Goal: Information Seeking & Learning: Learn about a topic

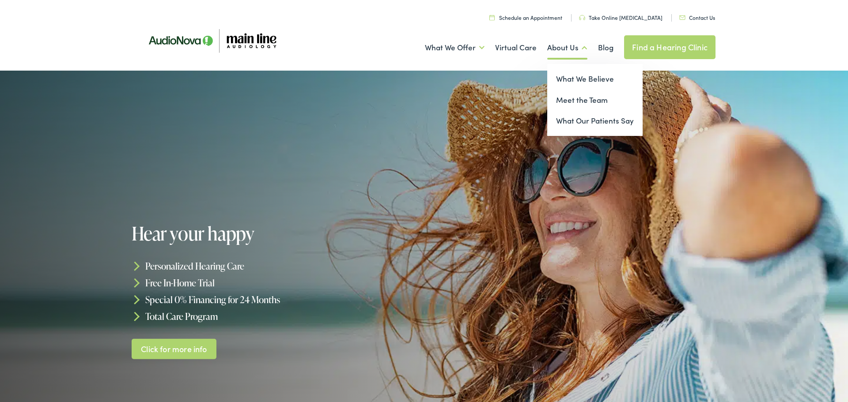
click at [562, 55] on link "About Us" at bounding box center [567, 47] width 40 height 33
click at [568, 78] on link "What We Believe" at bounding box center [594, 78] width 95 height 21
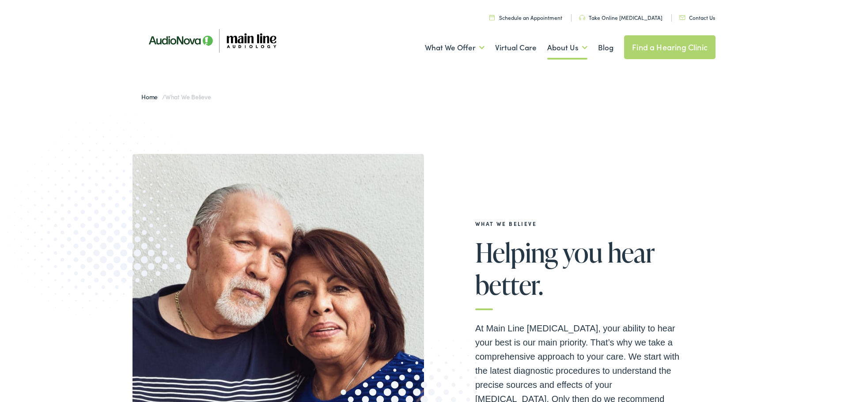
scroll to position [102, 0]
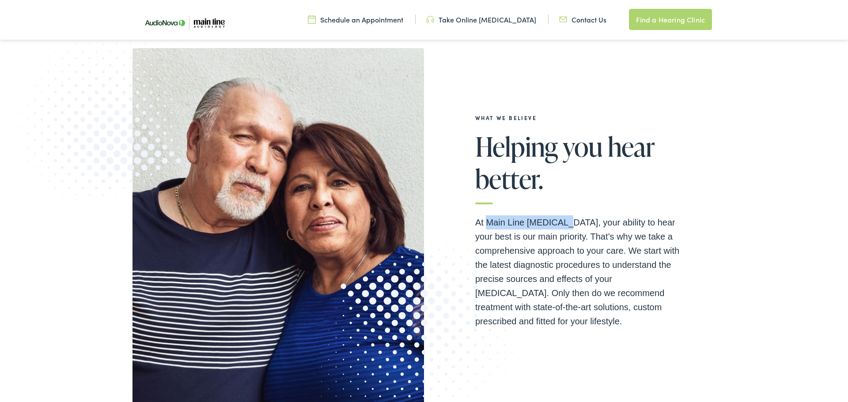
drag, startPoint x: 488, startPoint y: 223, endPoint x: 562, endPoint y: 227, distance: 74.3
click at [562, 227] on p "At Main Line [MEDICAL_DATA], your ability to hear your best is our main priorit…" at bounding box center [581, 271] width 212 height 113
copy p "Main Line [MEDICAL_DATA]"
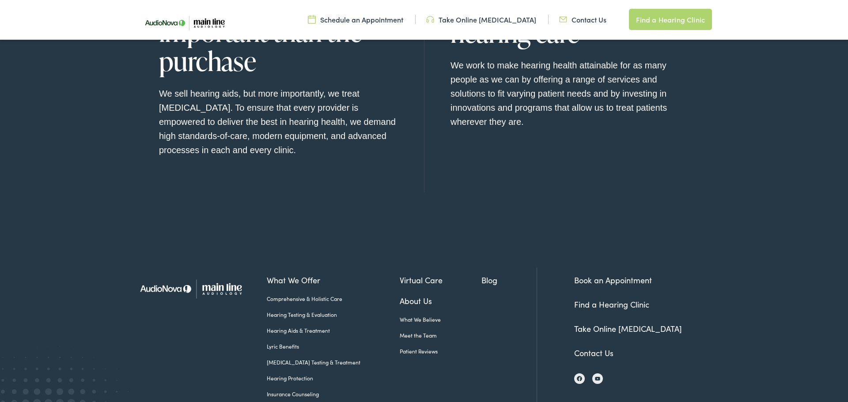
scroll to position [1041, 0]
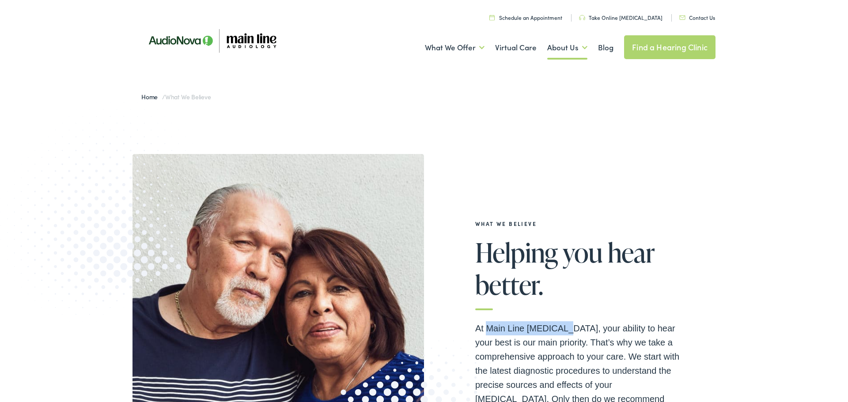
drag, startPoint x: 487, startPoint y: 328, endPoint x: 564, endPoint y: 327, distance: 76.4
click at [564, 327] on p "At Main Line [MEDICAL_DATA], your ability to hear your best is our main priorit…" at bounding box center [581, 377] width 212 height 113
copy p "Main Line [MEDICAL_DATA]"
